Goal: Task Accomplishment & Management: Complete application form

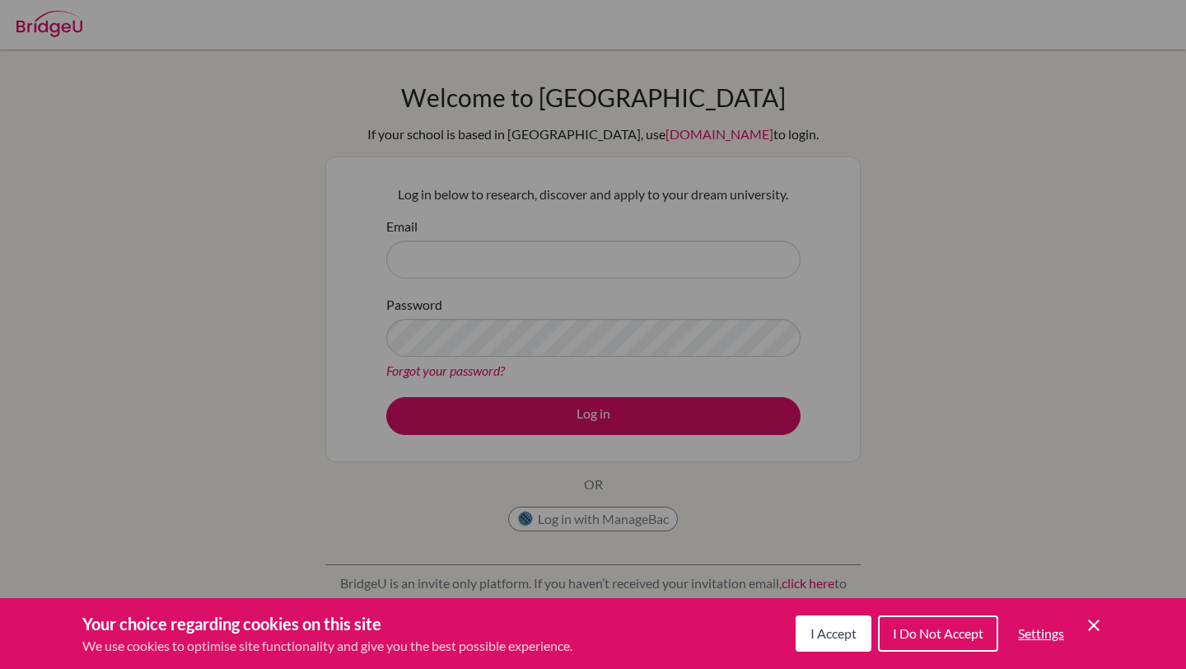
click at [702, 317] on div "Cookie Preferences" at bounding box center [593, 334] width 1186 height 669
click at [548, 333] on div "Cookie Preferences" at bounding box center [593, 334] width 1186 height 669
click at [809, 623] on button "I Accept" at bounding box center [834, 633] width 76 height 36
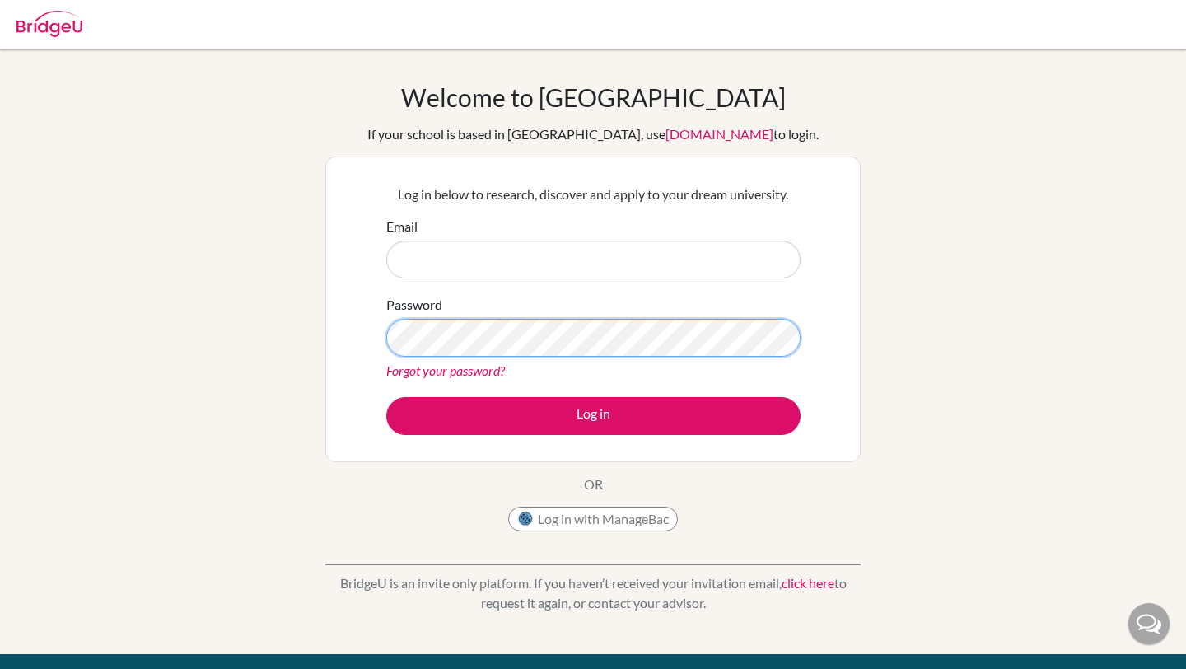
click at [308, 315] on div "Welcome to BridgeU If your school is based in China, use app.bridge-u.com.cn to…" at bounding box center [593, 351] width 1186 height 539
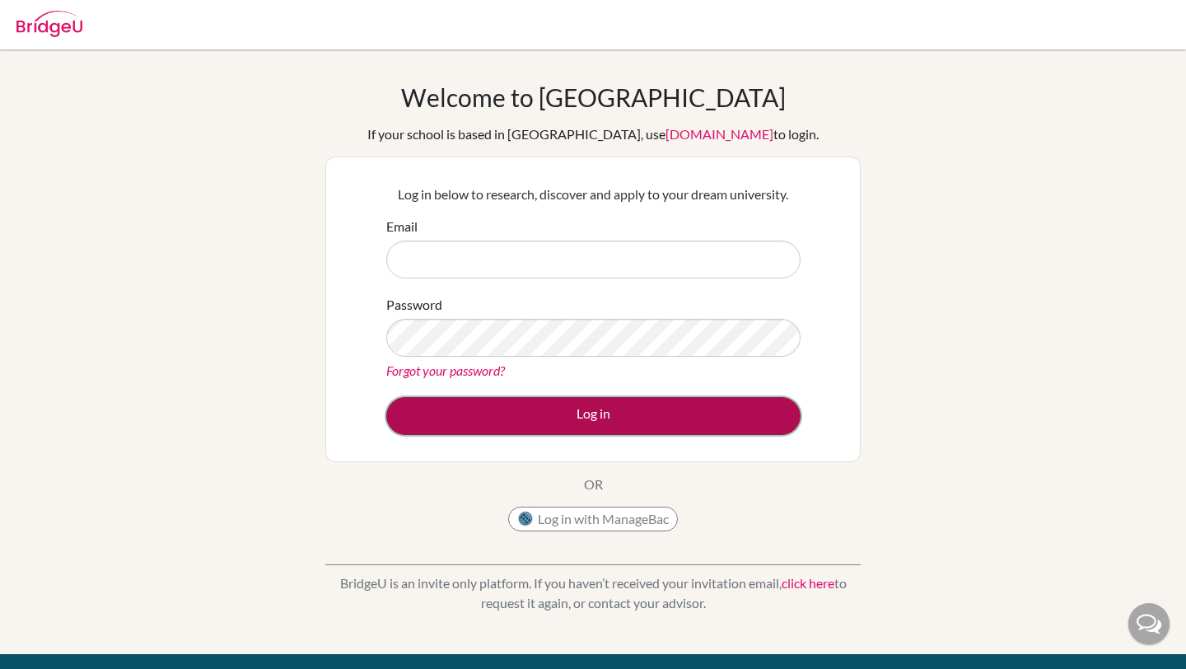
click at [416, 406] on button "Log in" at bounding box center [593, 416] width 414 height 38
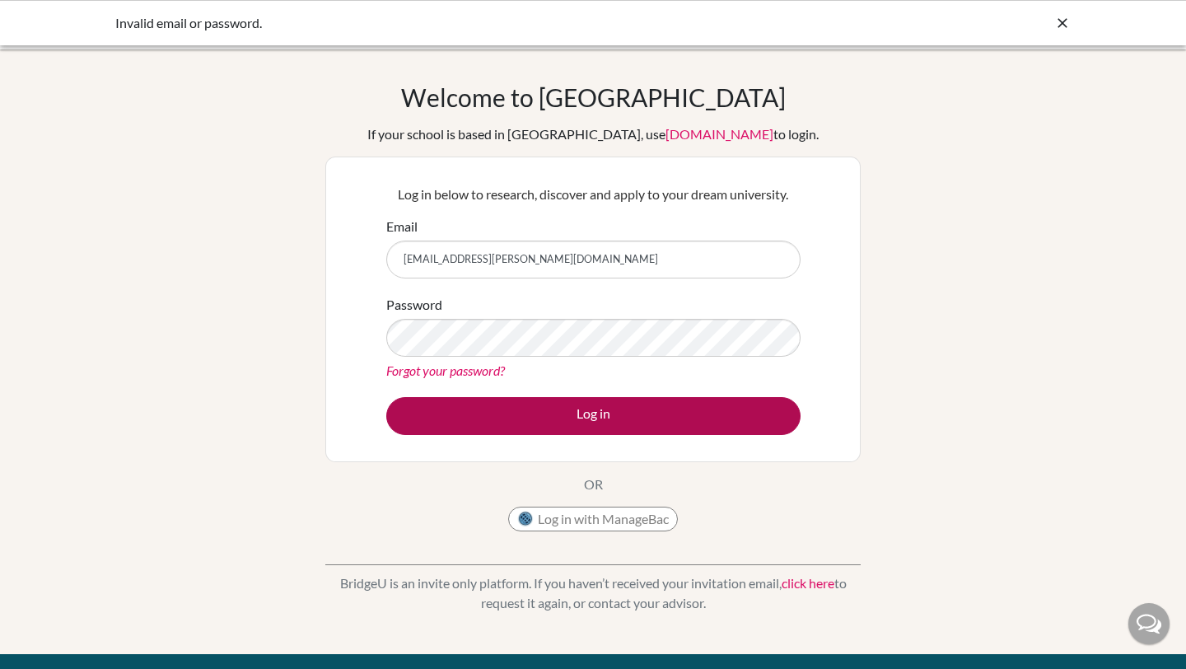
type input "[EMAIL_ADDRESS][PERSON_NAME][DOMAIN_NAME]"
click at [572, 412] on button "Log in" at bounding box center [593, 416] width 414 height 38
